Goal: Register for event/course

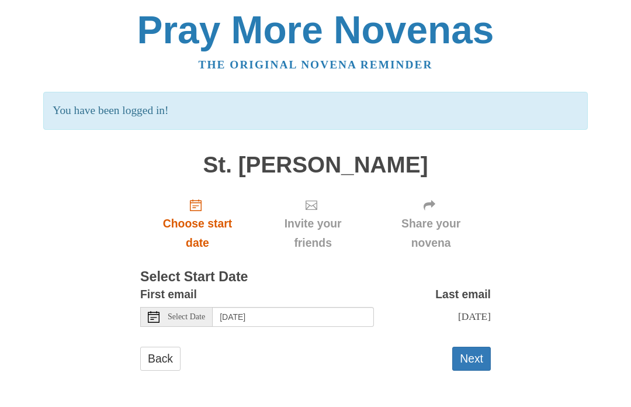
click at [196, 208] on icon "Choose start date" at bounding box center [196, 205] width 12 height 12
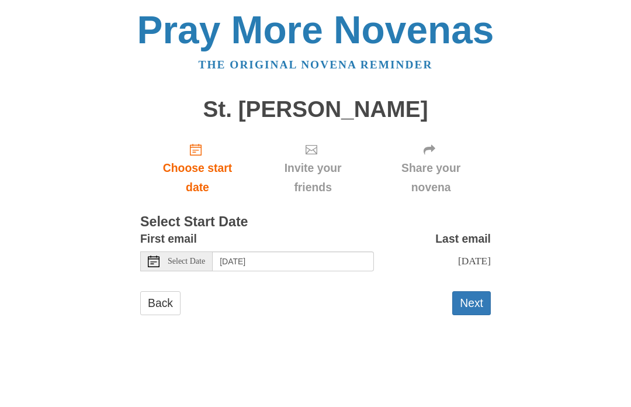
click at [155, 261] on icon at bounding box center [154, 261] width 12 height 12
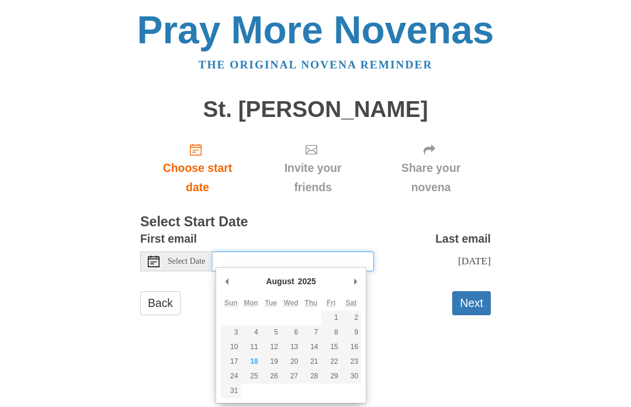
type input "Tuesday, August 19th"
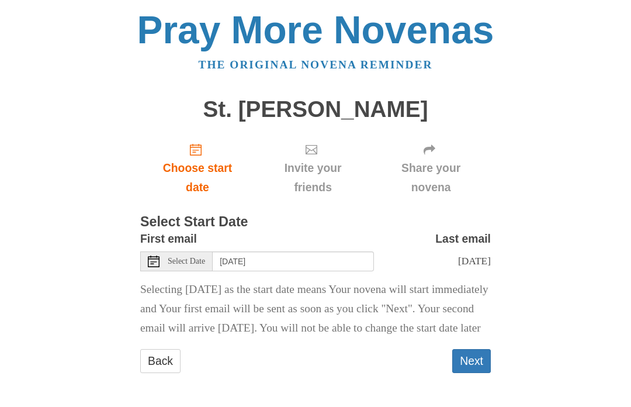
click at [475, 373] on button "Next" at bounding box center [471, 361] width 39 height 24
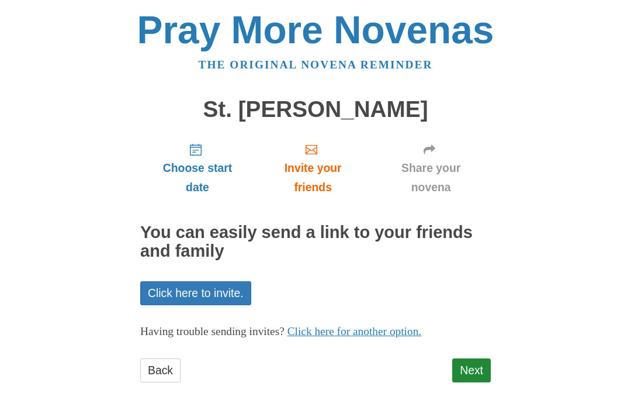
click at [475, 366] on link "Next" at bounding box center [471, 370] width 39 height 24
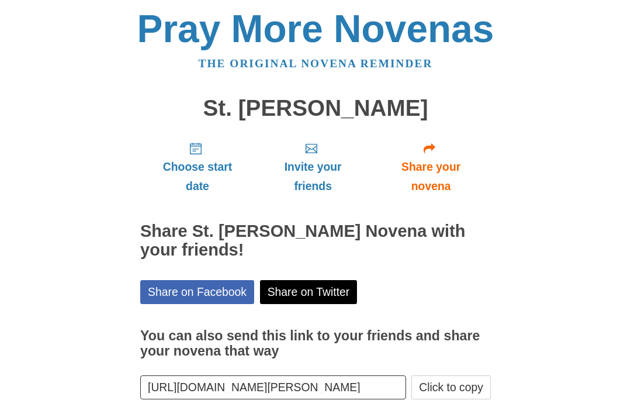
scroll to position [18, 0]
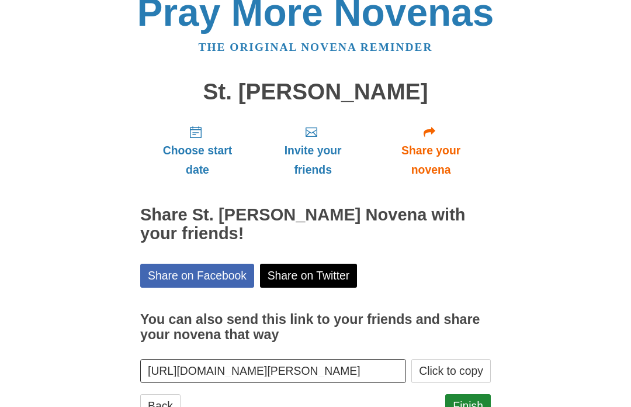
click at [473, 404] on link "Finish" at bounding box center [468, 406] width 46 height 24
